Goal: Information Seeking & Learning: Learn about a topic

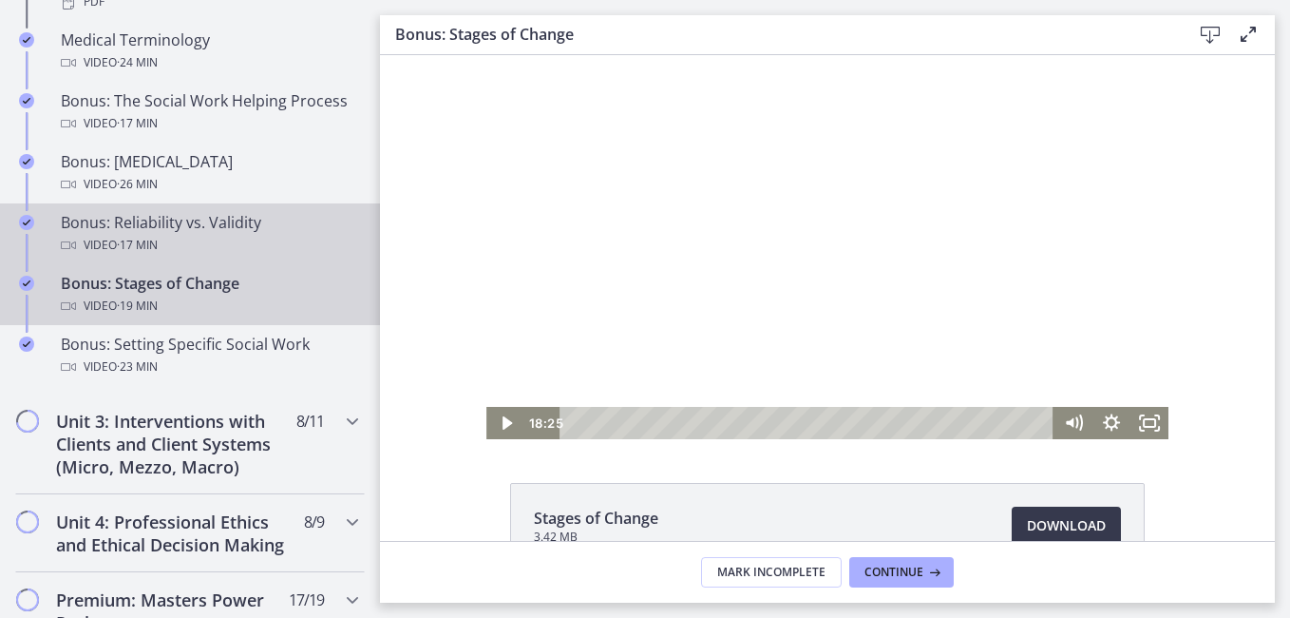
click at [296, 246] on div "Video · 17 min" at bounding box center [209, 245] width 296 height 23
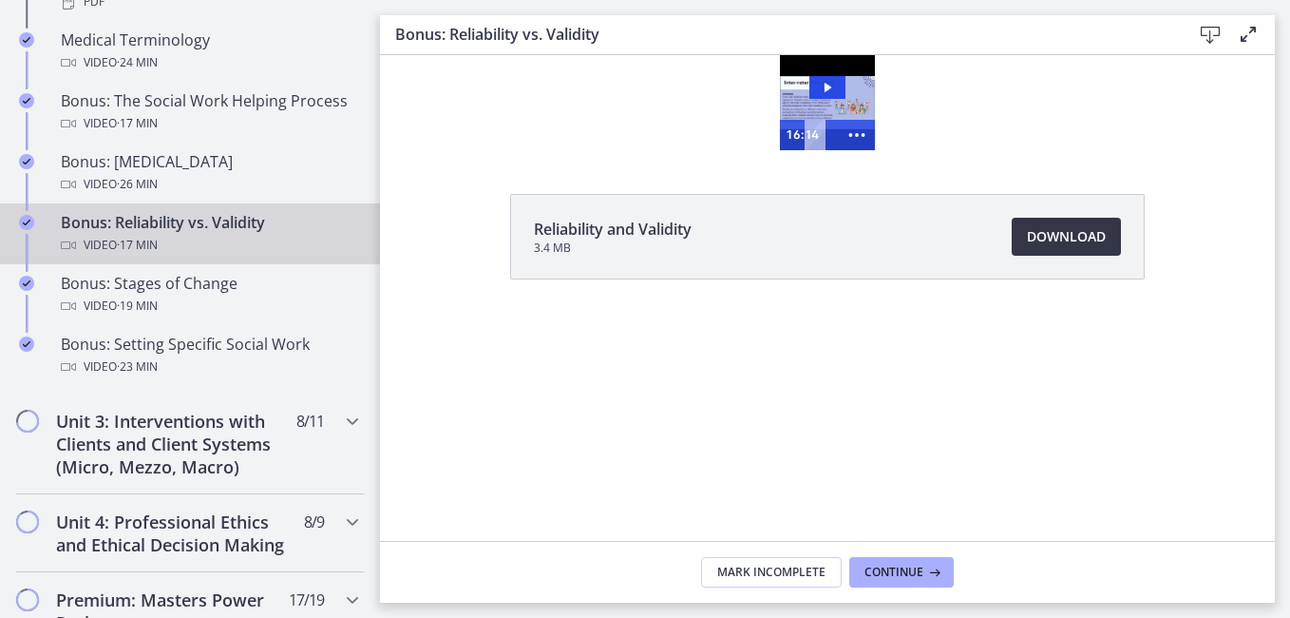
click at [1054, 239] on span "Download Opens in a new window" at bounding box center [1066, 236] width 79 height 23
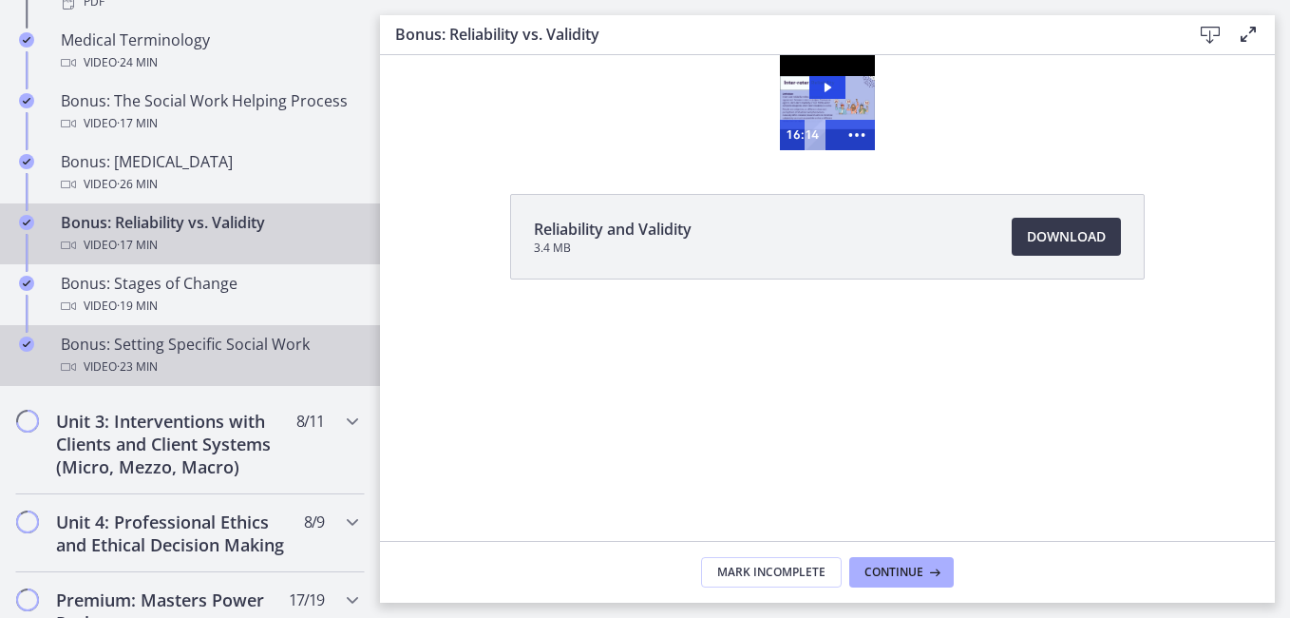
click at [166, 342] on div "Bonus: Setting Specific Social Work Video · 23 min" at bounding box center [209, 356] width 296 height 46
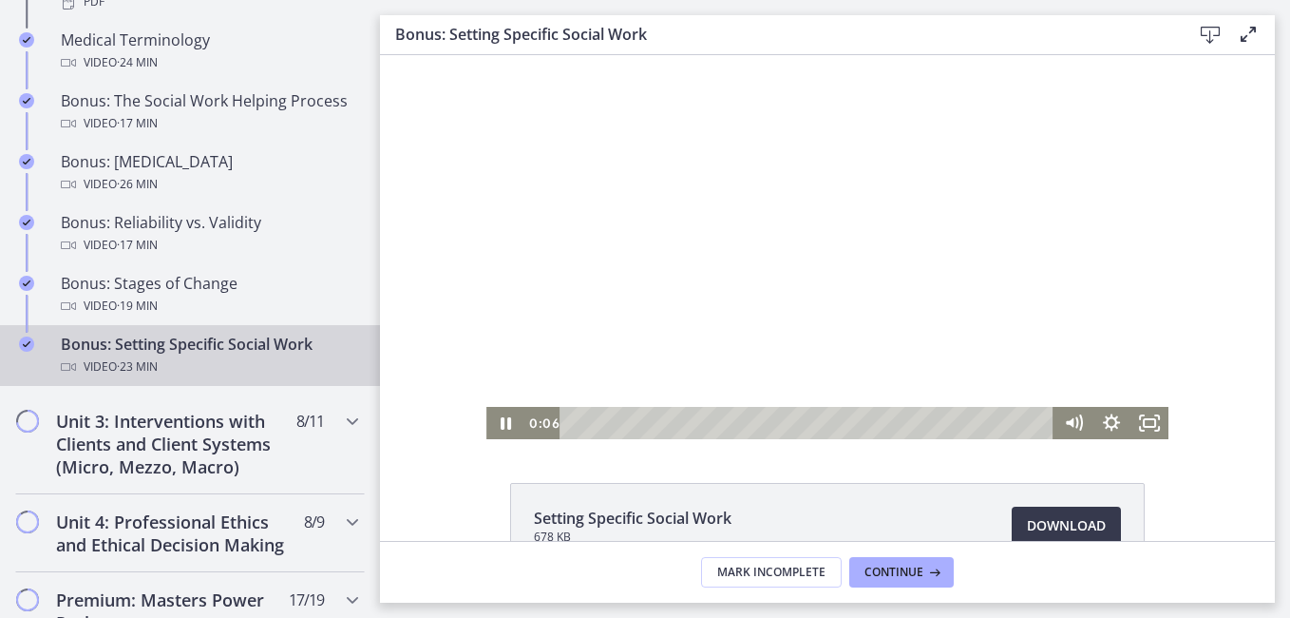
click at [808, 202] on div at bounding box center [827, 247] width 682 height 384
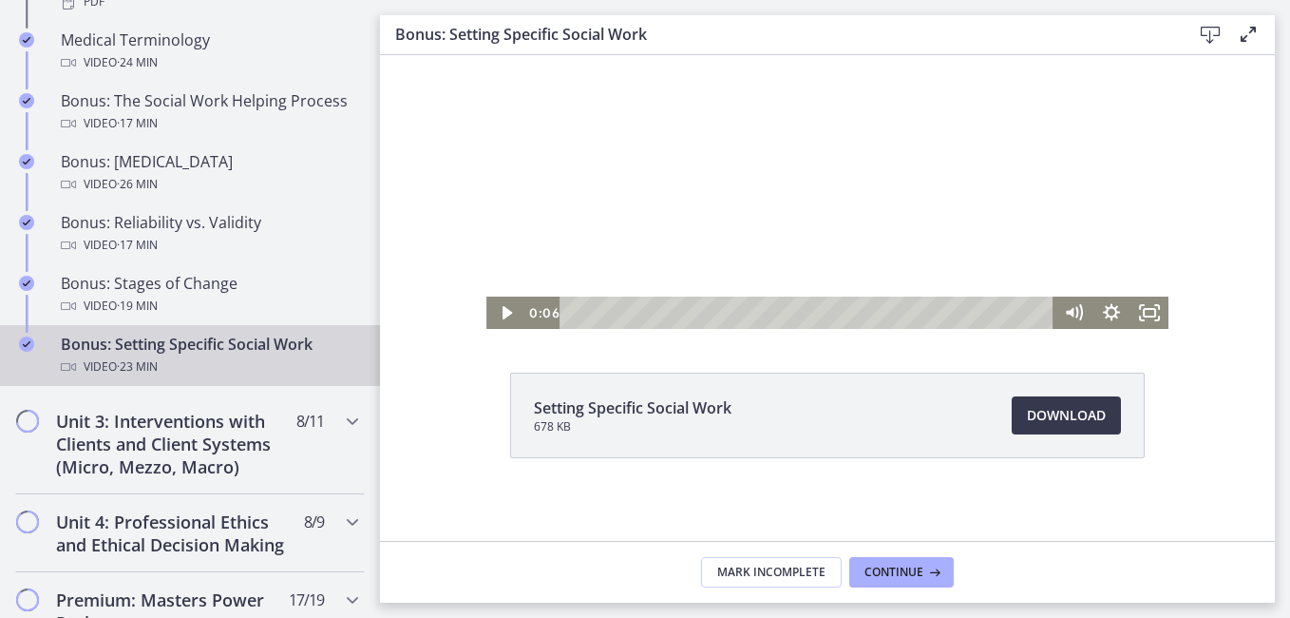
scroll to position [112, 0]
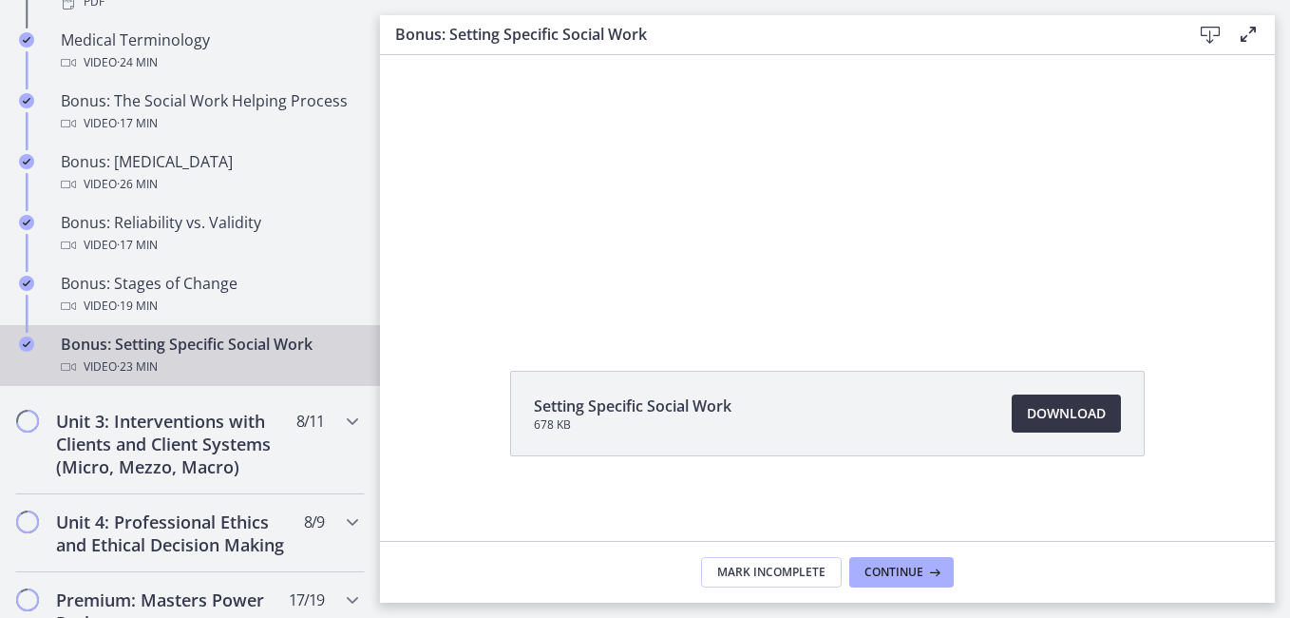
click at [1055, 409] on span "Download Opens in a new window" at bounding box center [1066, 413] width 79 height 23
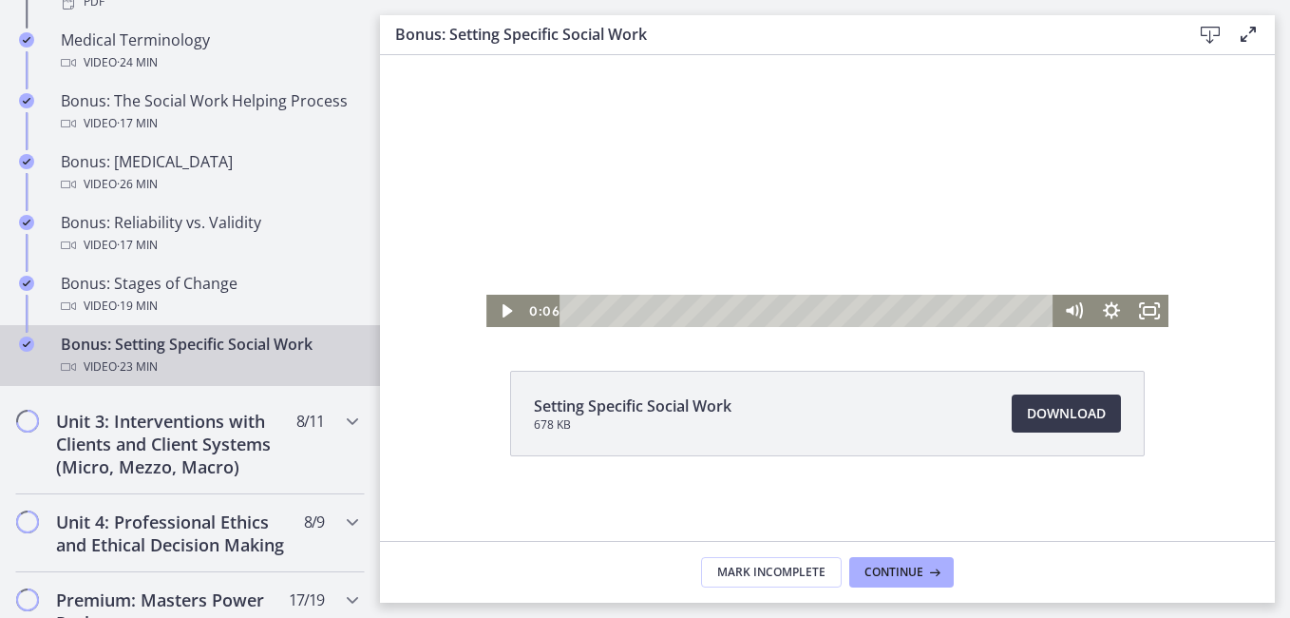
click at [765, 202] on div at bounding box center [827, 135] width 682 height 384
click at [781, 152] on div at bounding box center [827, 135] width 682 height 384
click at [762, 162] on div at bounding box center [827, 135] width 682 height 384
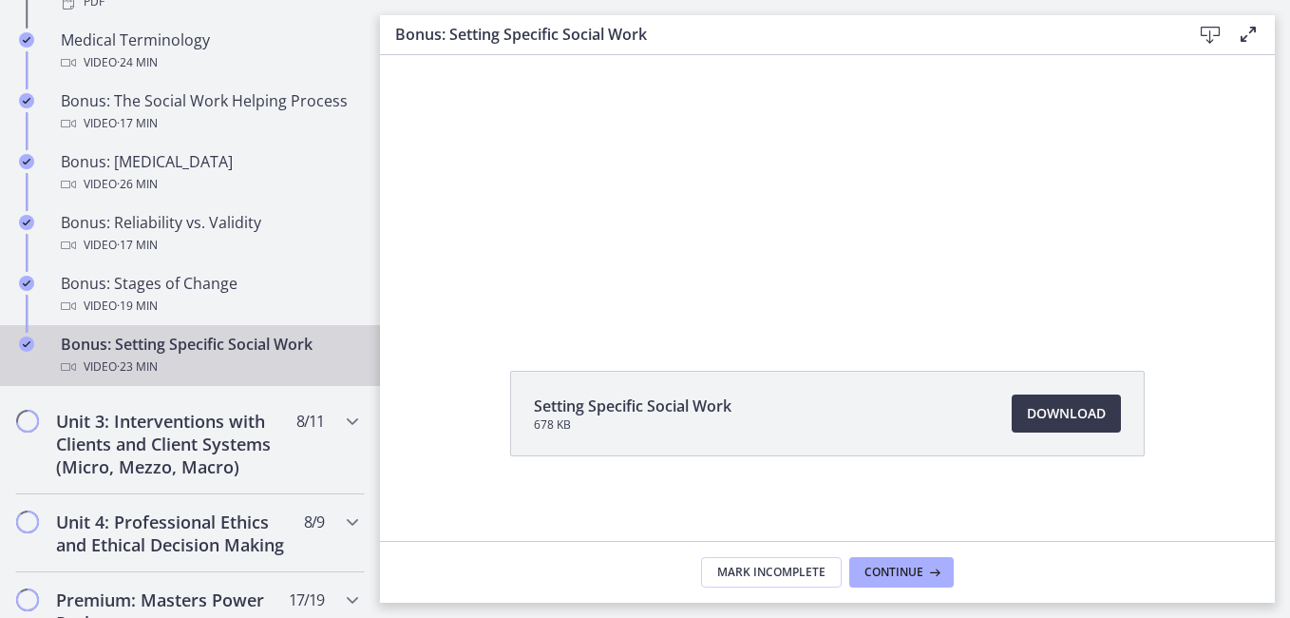
click at [762, 162] on div at bounding box center [827, 135] width 682 height 384
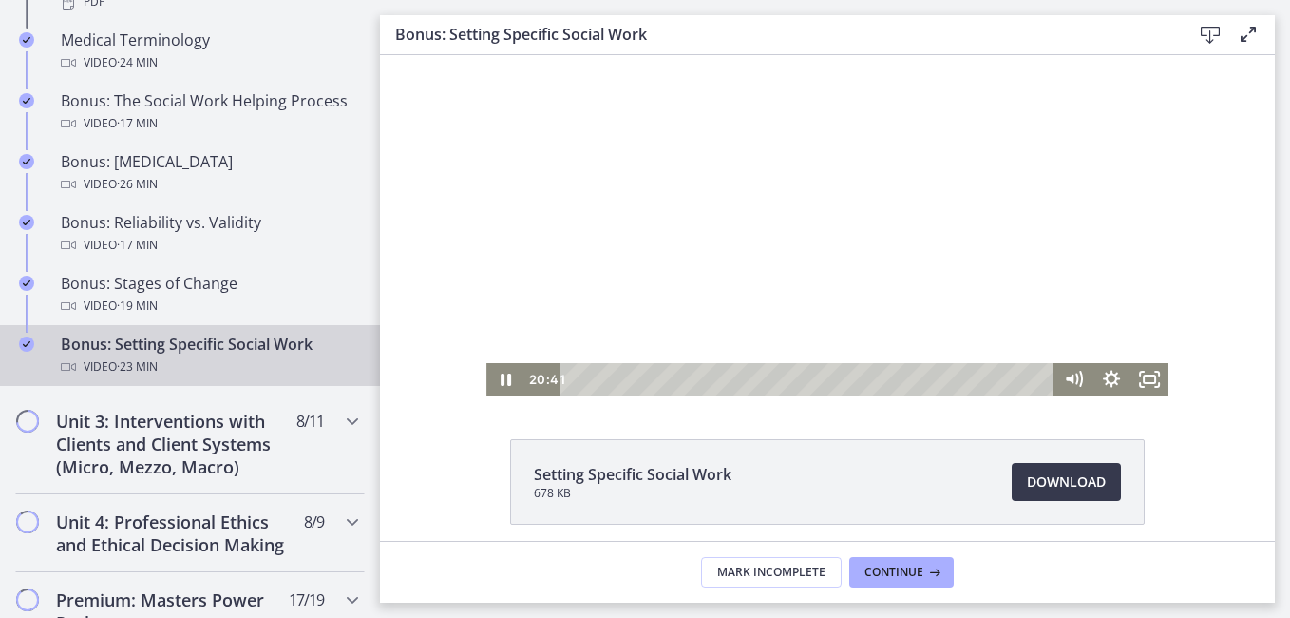
scroll to position [29, 0]
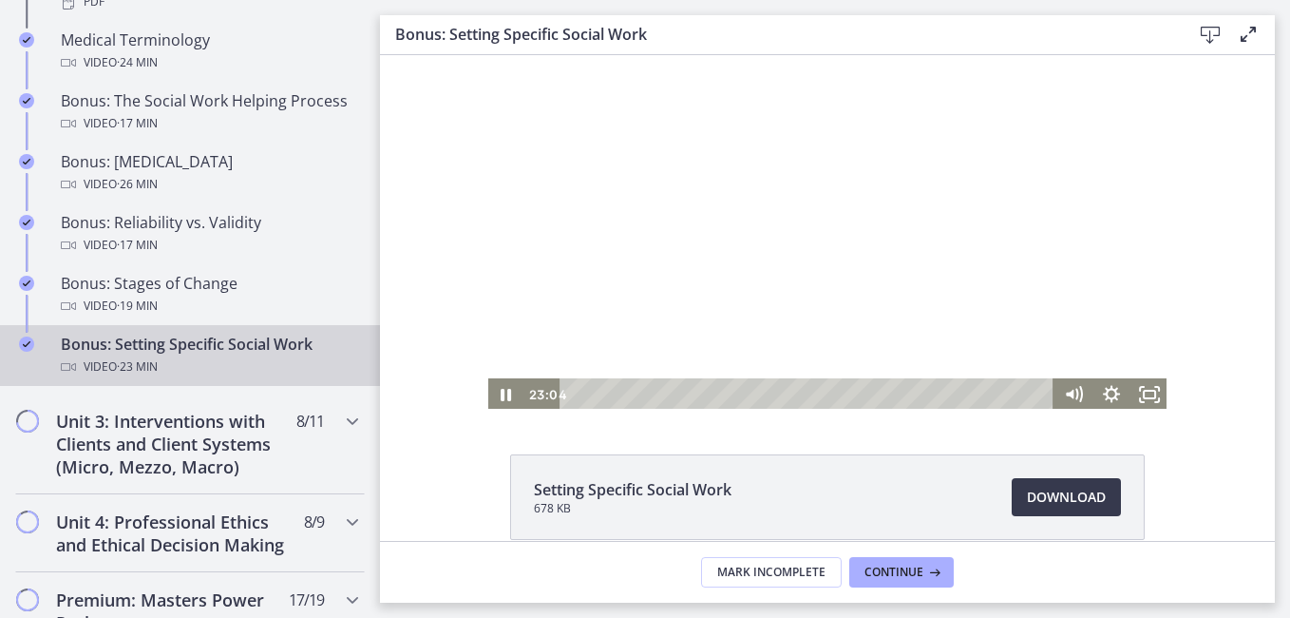
click at [486, 27] on button "Pause: cbe2somtov91j64ibsm0.mp4" at bounding box center [486, 27] width 1 height 1
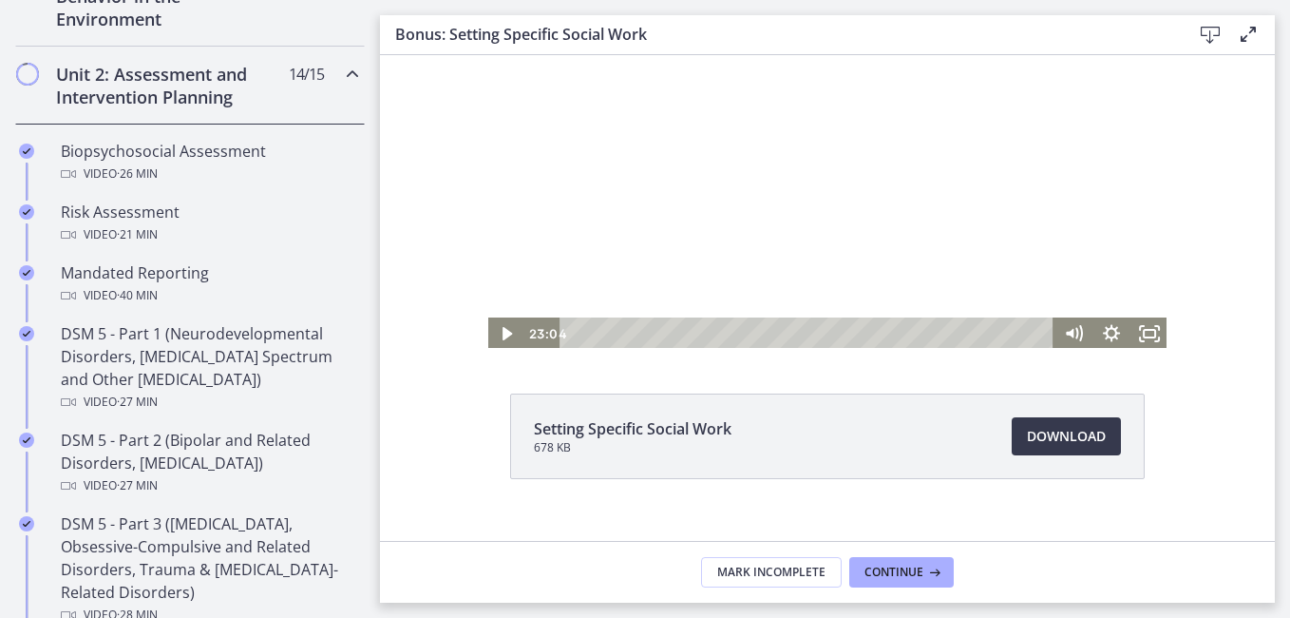
scroll to position [610, 0]
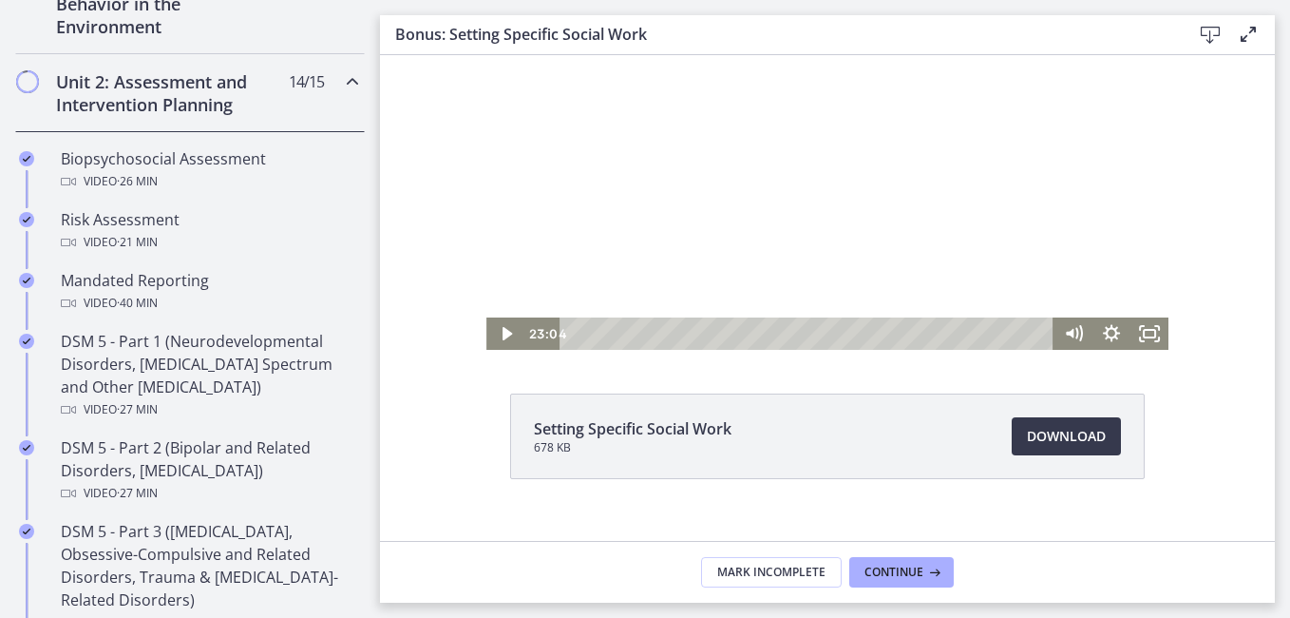
click at [158, 98] on h2 "Unit 2: Assessment and Intervention Planning" at bounding box center [172, 93] width 232 height 46
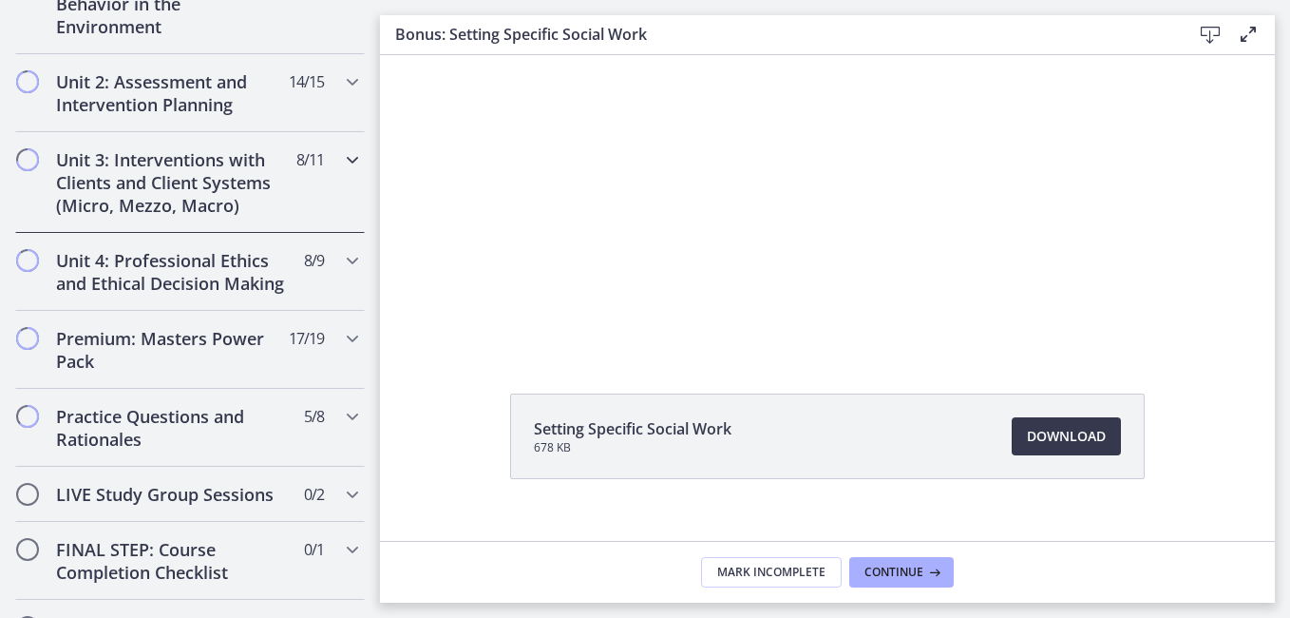
click at [202, 170] on h2 "Unit 3: Interventions with Clients and Client Systems (Micro, Mezzo, Macro)" at bounding box center [172, 182] width 232 height 68
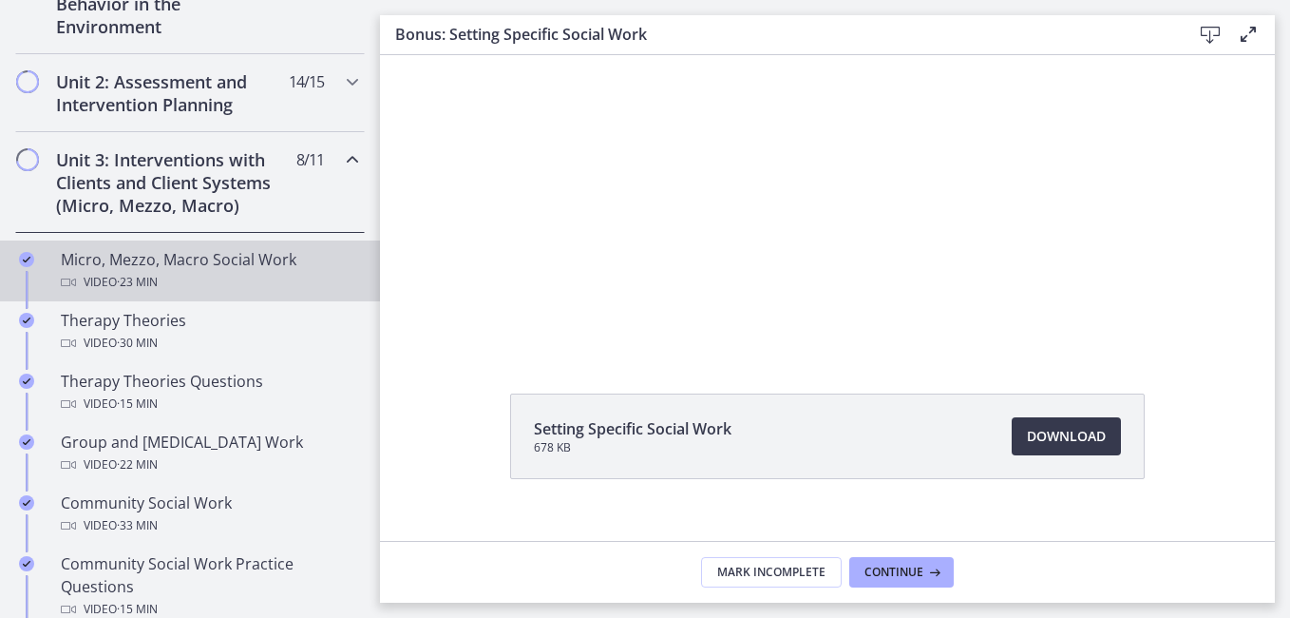
click at [185, 272] on div "Video · 23 min" at bounding box center [209, 282] width 296 height 23
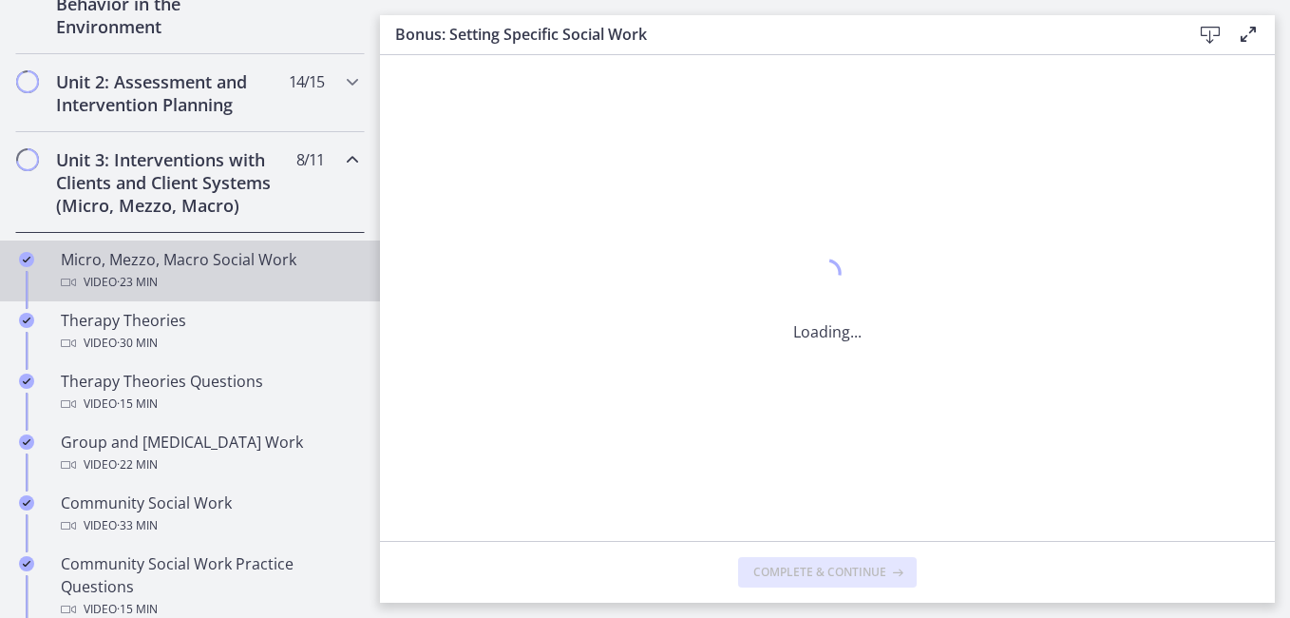
scroll to position [0, 0]
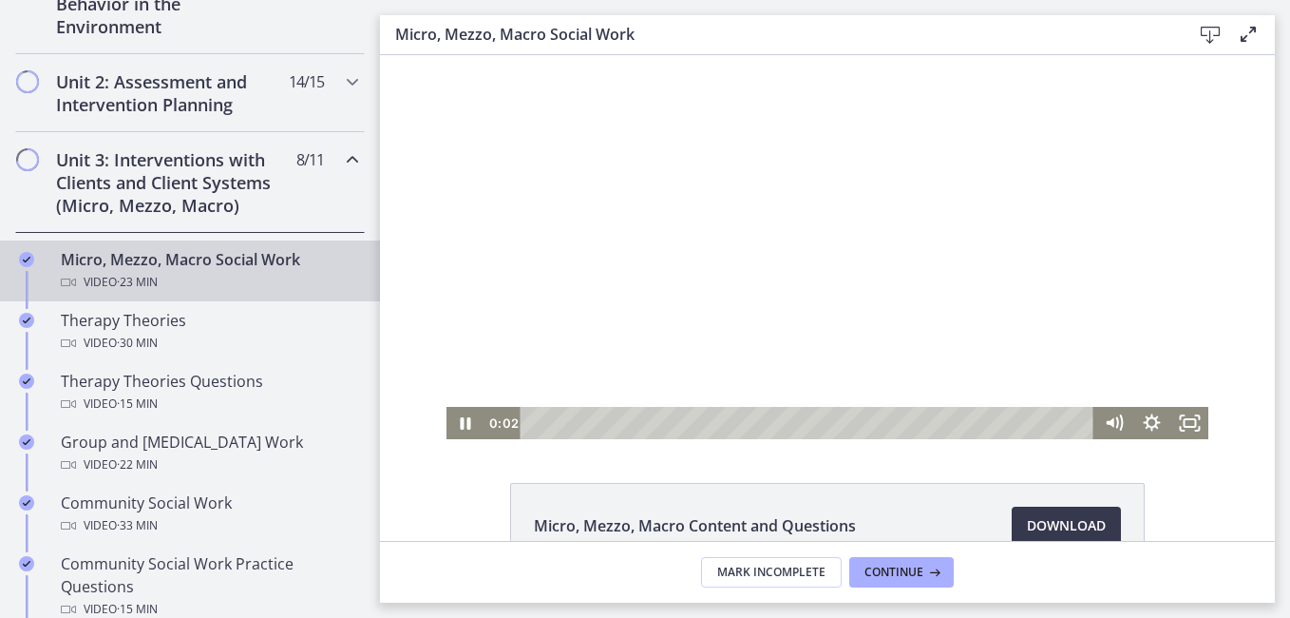
click at [698, 247] on div at bounding box center [828, 247] width 763 height 384
click at [709, 303] on div at bounding box center [828, 247] width 763 height 384
click at [1192, 427] on icon "Fullscreen" at bounding box center [1190, 423] width 46 height 39
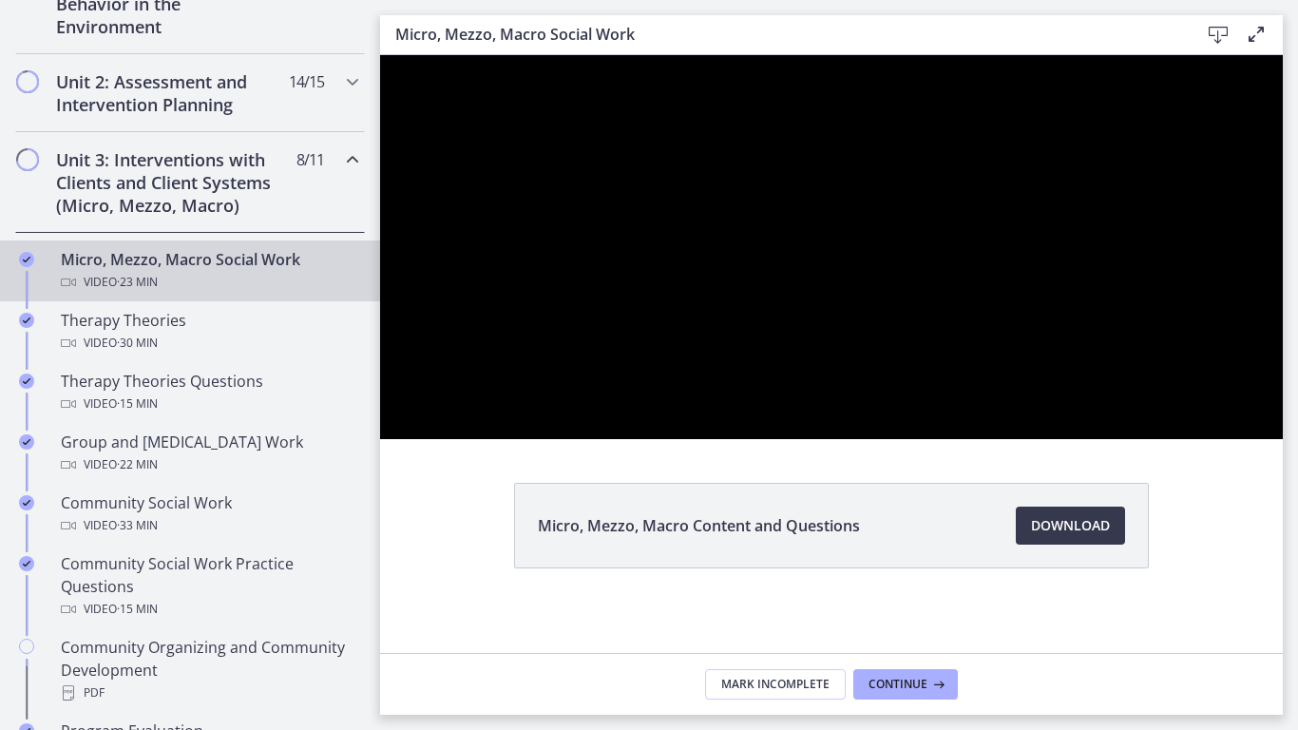
click at [1283, 439] on div at bounding box center [831, 247] width 903 height 384
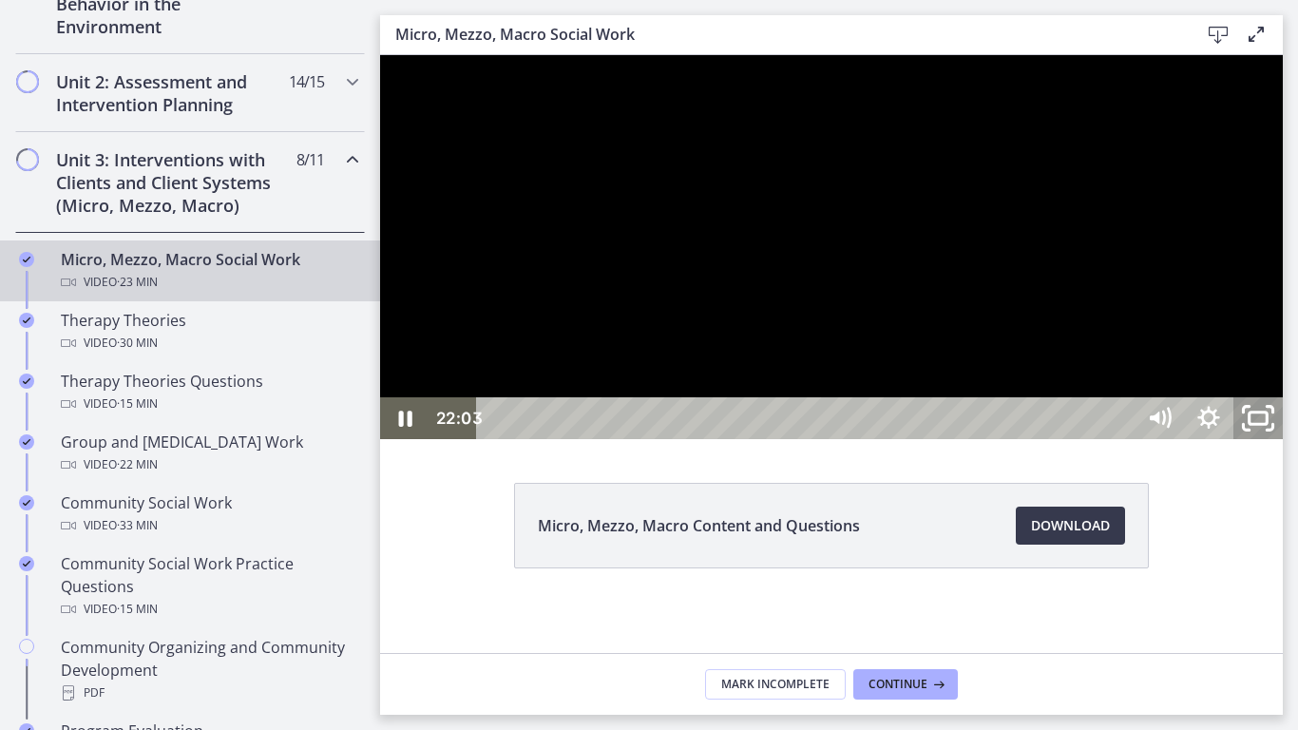
click at [1287, 444] on icon "Unfullscreen" at bounding box center [1257, 418] width 59 height 50
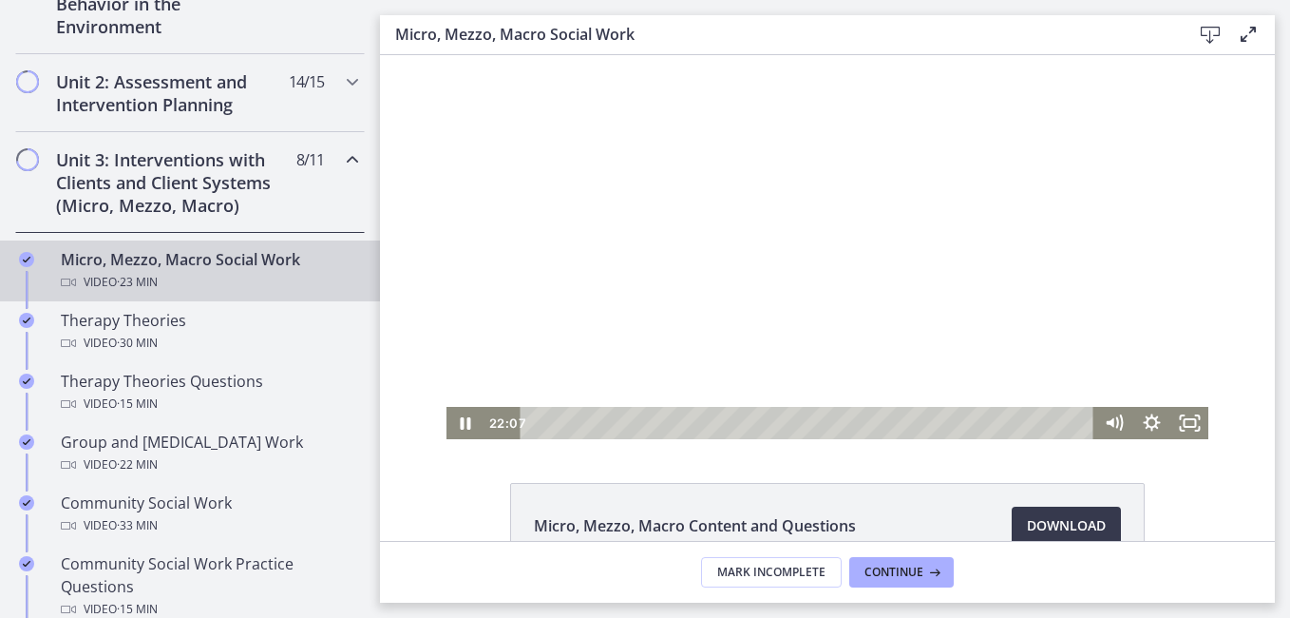
click at [1171, 407] on button "Fullscreen" at bounding box center [1190, 423] width 38 height 32
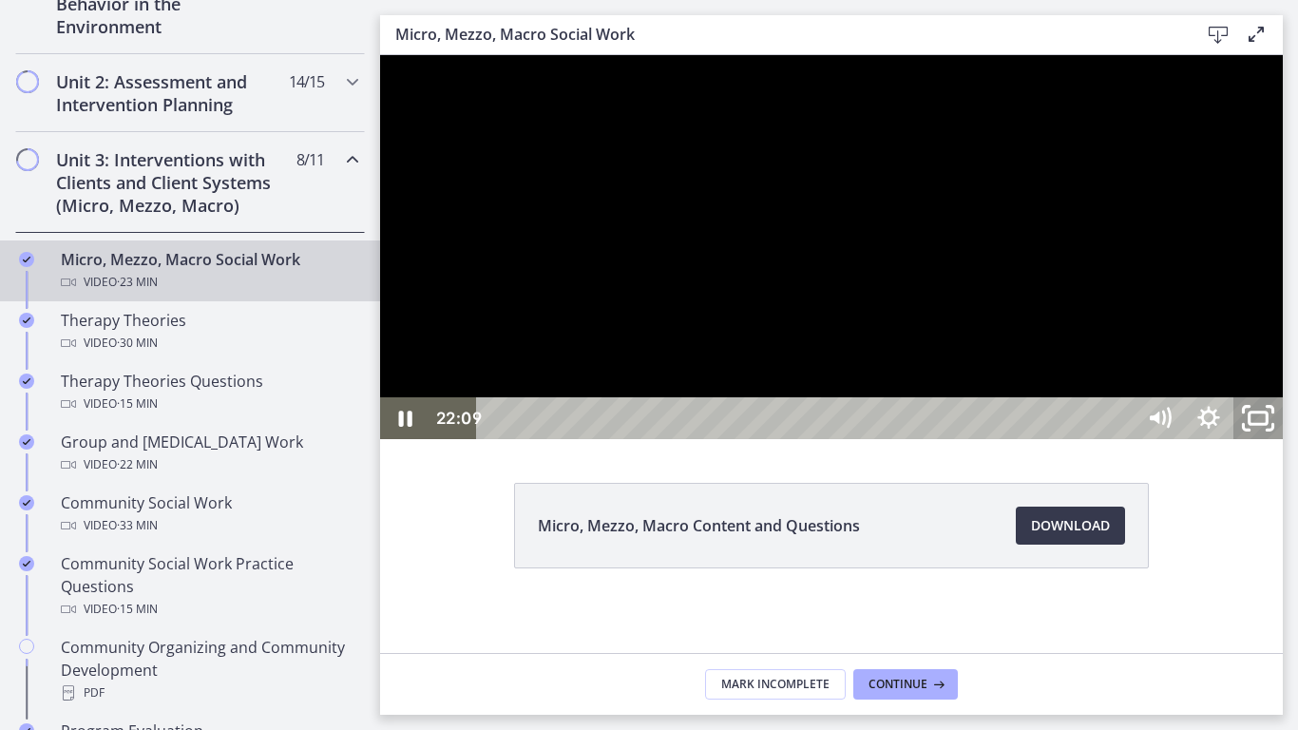
click at [1287, 444] on icon "Unfullscreen" at bounding box center [1257, 418] width 59 height 50
